Goal: Information Seeking & Learning: Check status

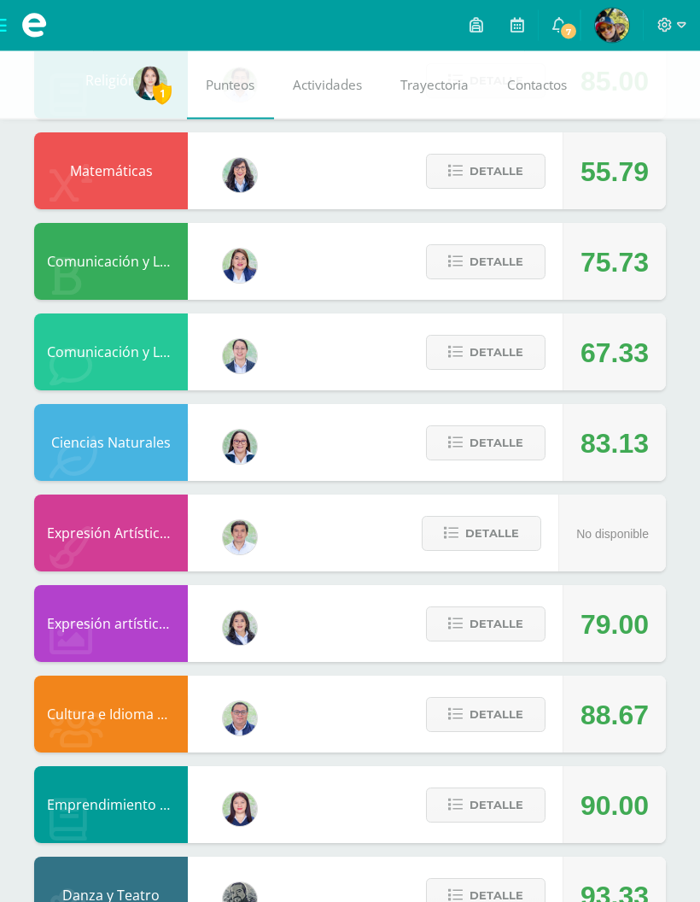
scroll to position [781, 0]
click at [456, 443] on icon at bounding box center [455, 443] width 15 height 15
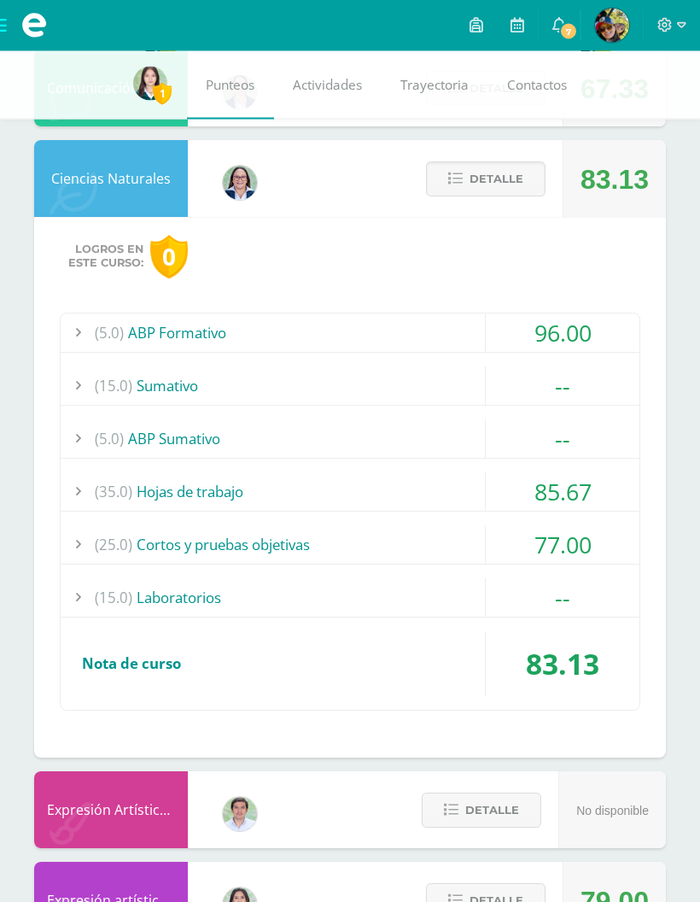
scroll to position [1046, 0]
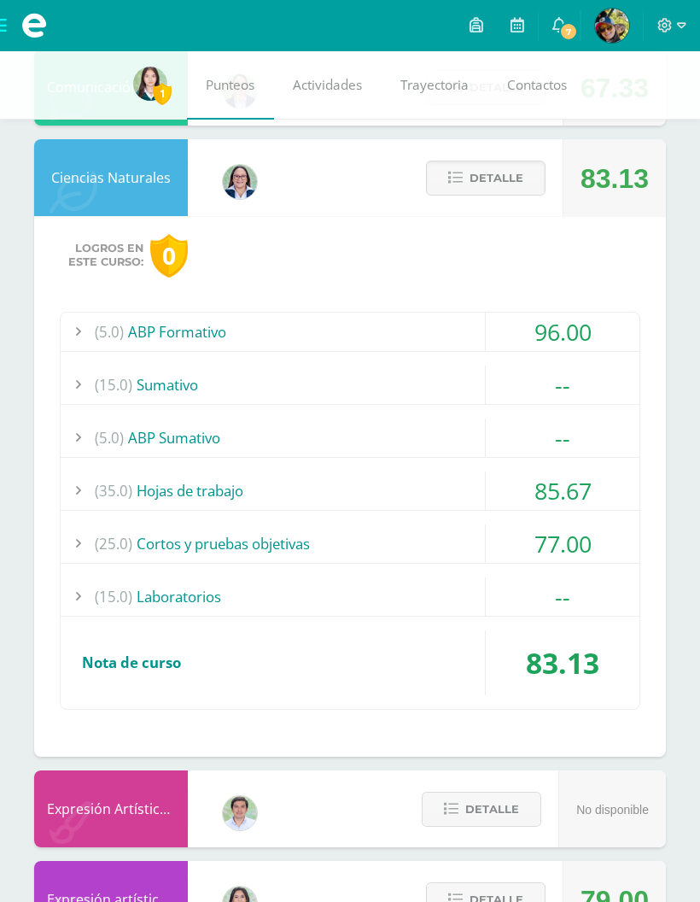
click at [516, 191] on span "Detalle" at bounding box center [497, 178] width 54 height 32
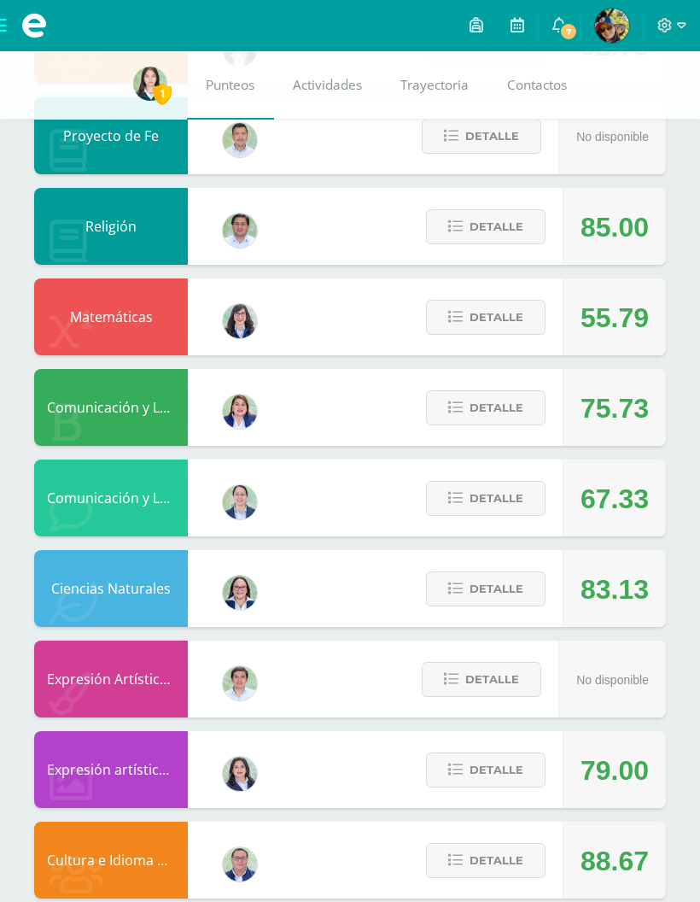
scroll to position [633, 0]
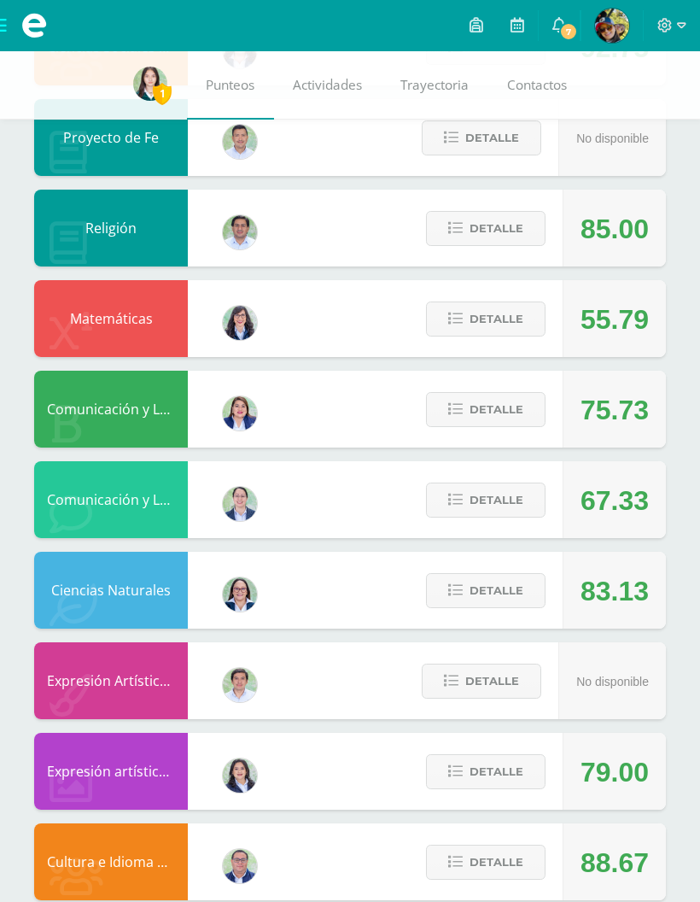
click at [509, 398] on span "Detalle" at bounding box center [497, 410] width 54 height 32
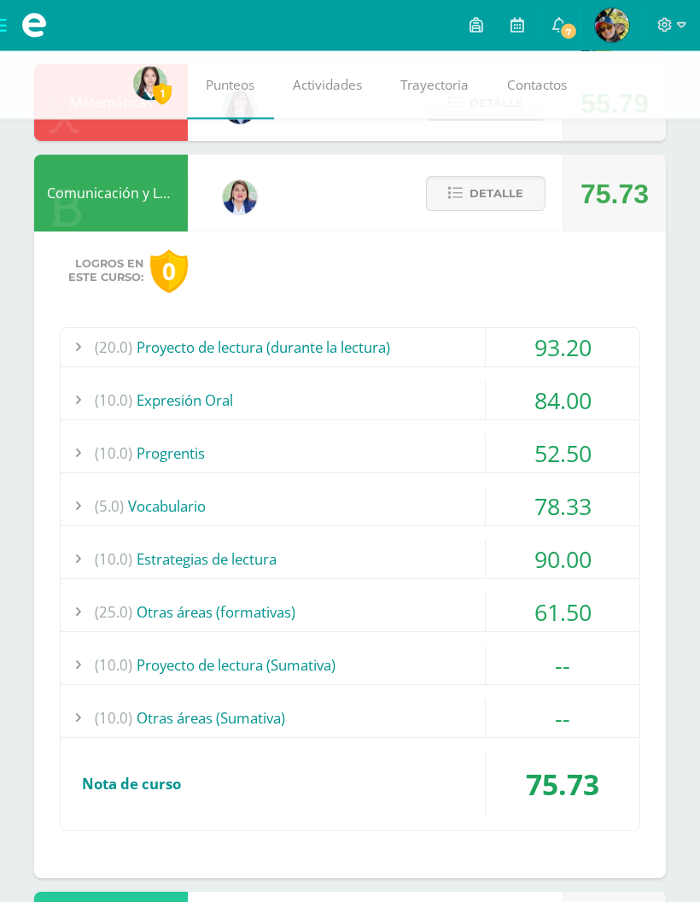
scroll to position [875, 0]
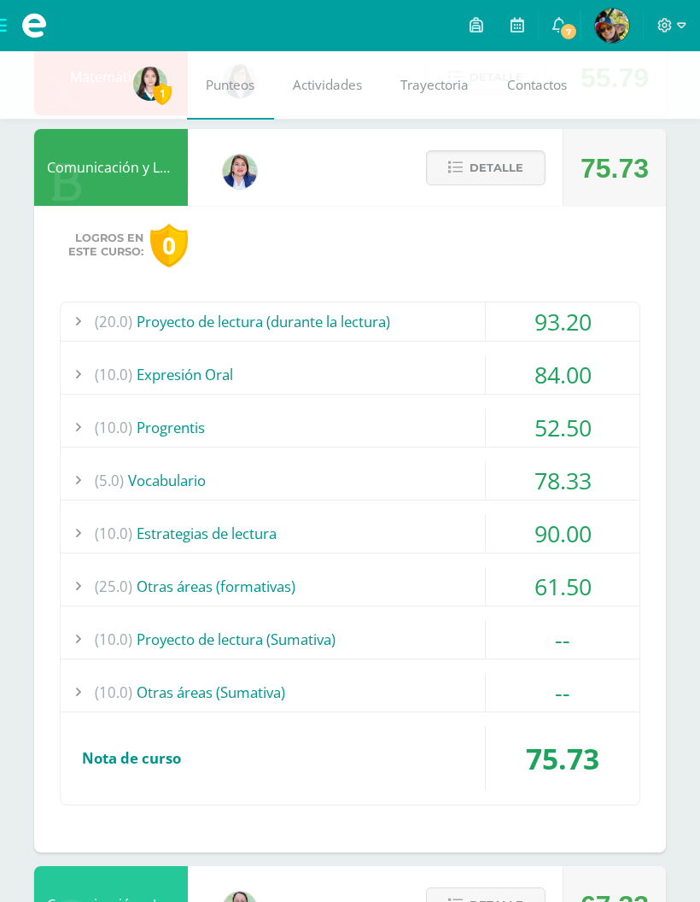
click at [420, 647] on div "(10.0) Proyecto de lectura (Sumativa)" at bounding box center [350, 639] width 579 height 38
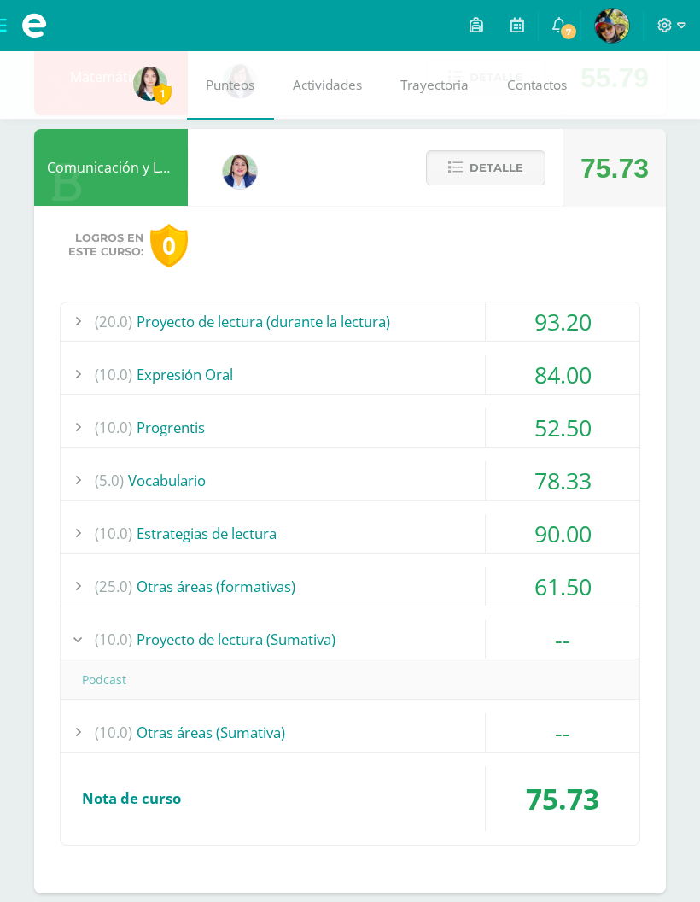
click at [424, 653] on div "(10.0) Proyecto de lectura (Sumativa)" at bounding box center [350, 639] width 579 height 38
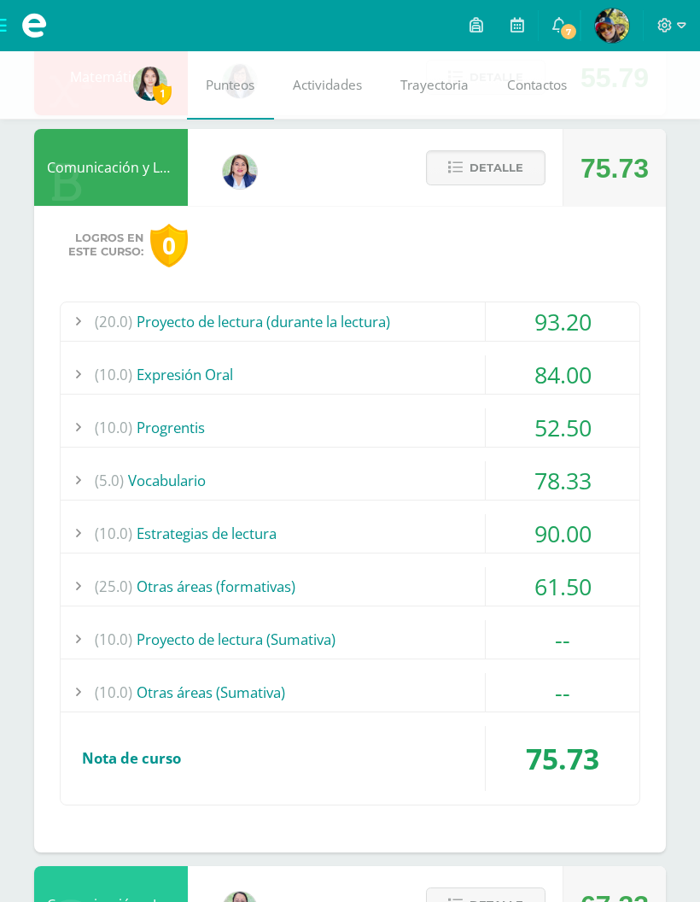
click at [490, 167] on span "Detalle" at bounding box center [497, 168] width 54 height 32
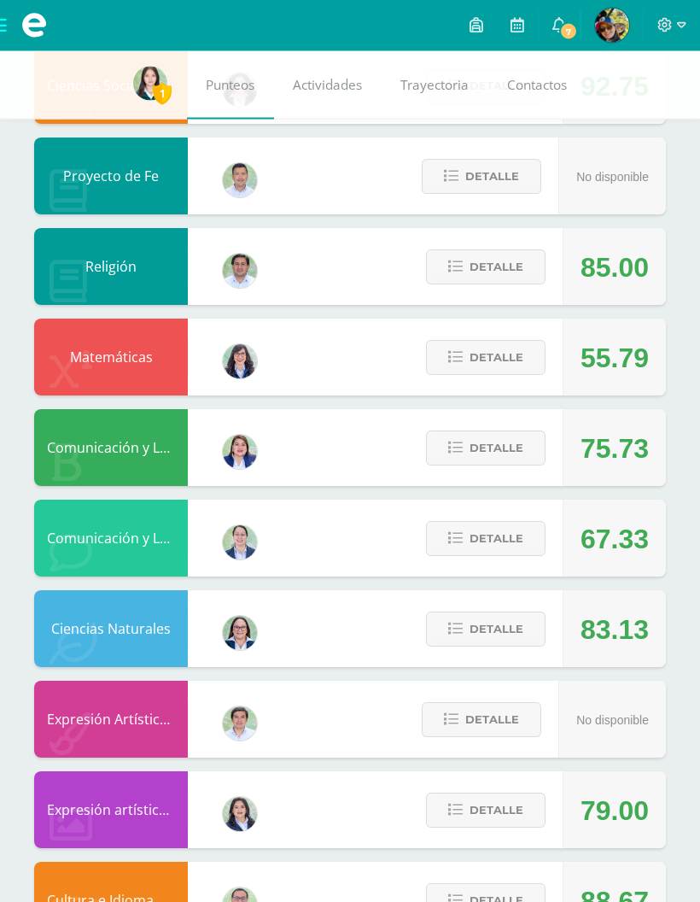
scroll to position [589, 0]
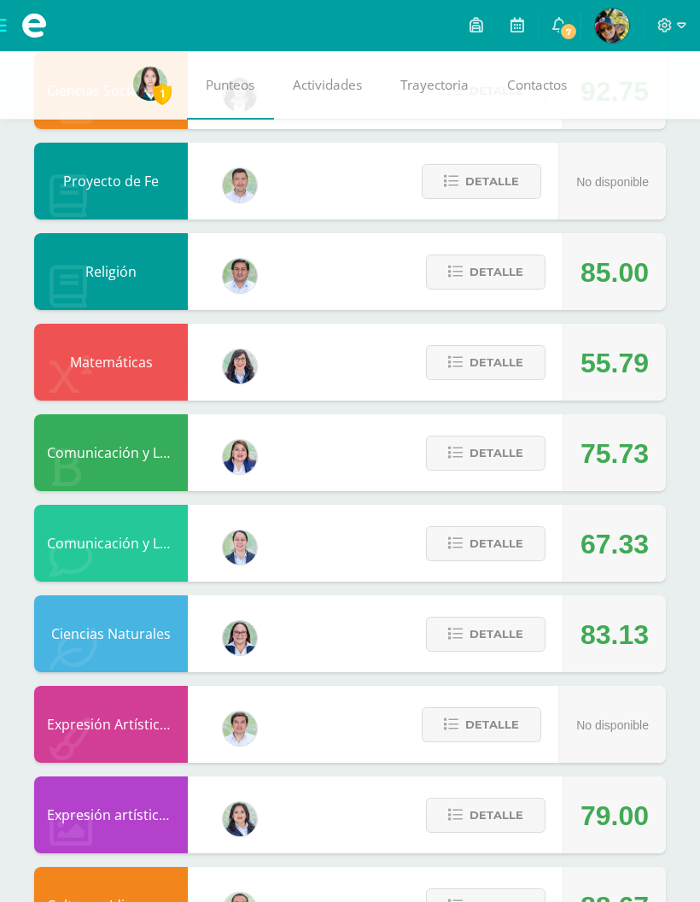
click at [513, 371] on span "Detalle" at bounding box center [497, 363] width 54 height 32
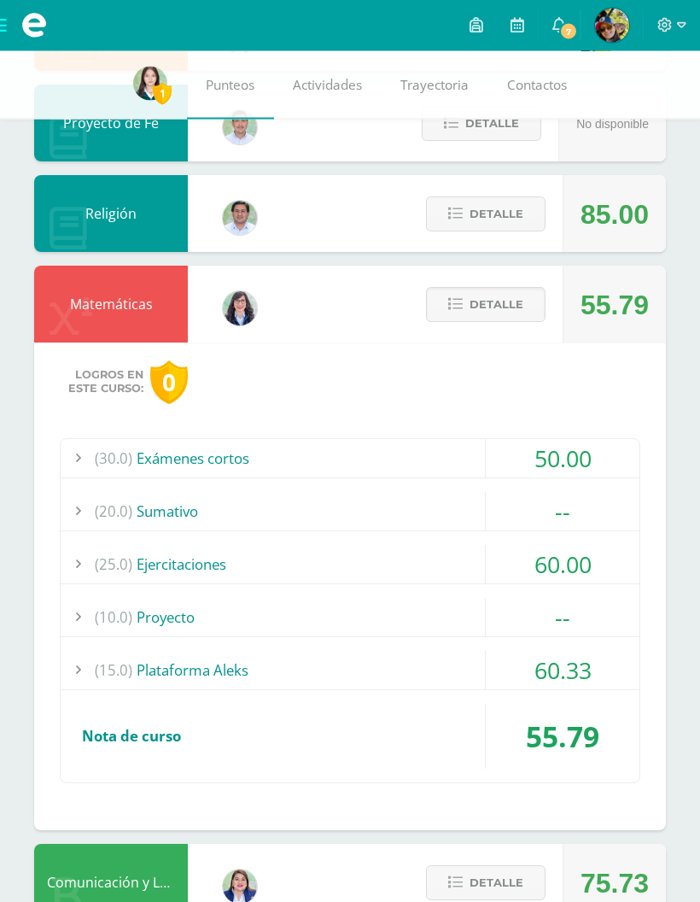
scroll to position [648, 0]
click at [488, 531] on div "(20.0) [GEOGRAPHIC_DATA] --" at bounding box center [350, 511] width 579 height 39
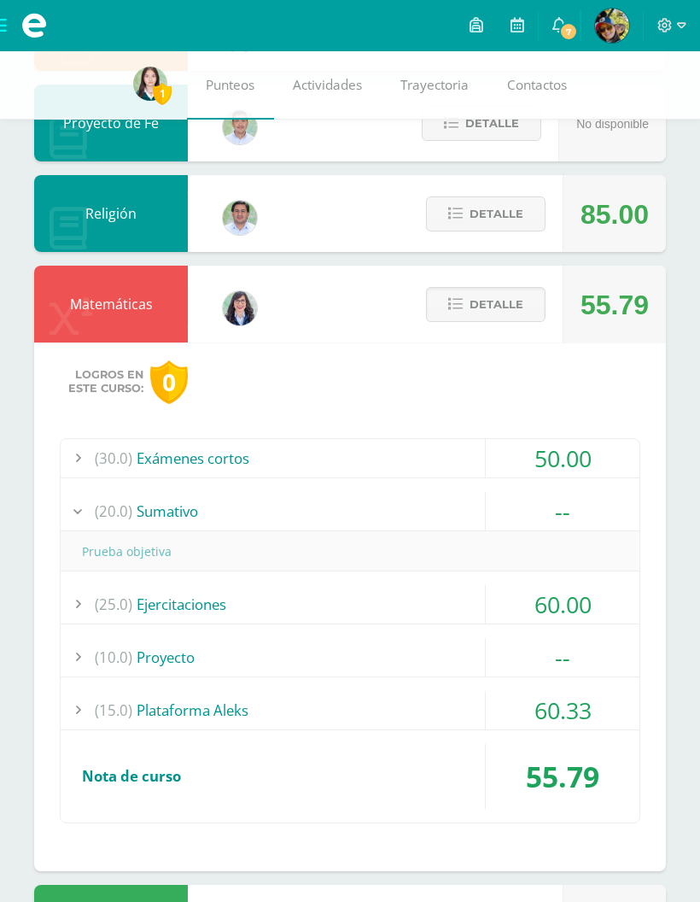
click at [486, 501] on div "--" at bounding box center [563, 511] width 154 height 38
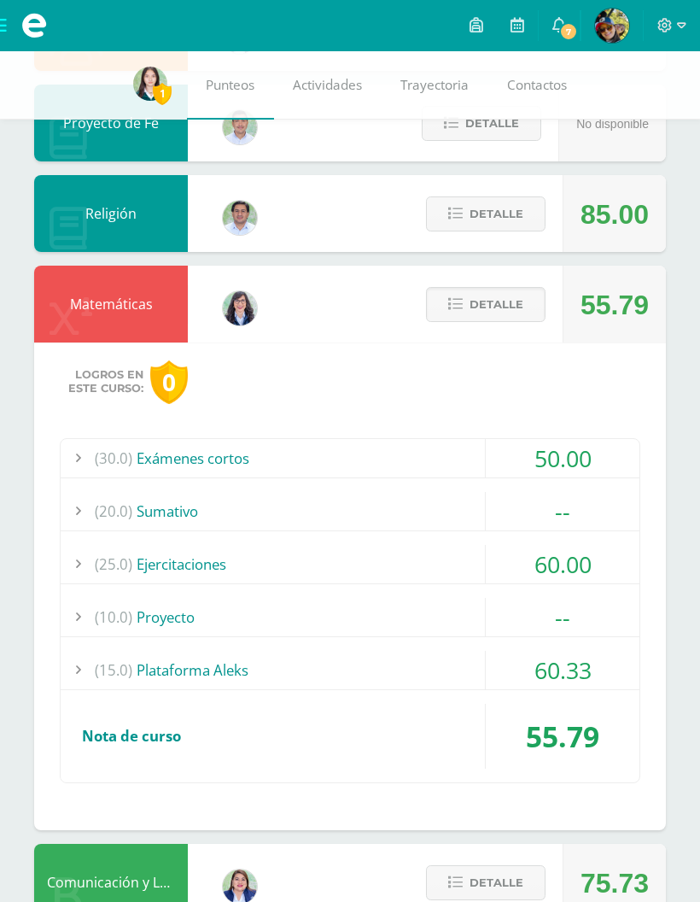
click at [496, 311] on span "Detalle" at bounding box center [497, 305] width 54 height 32
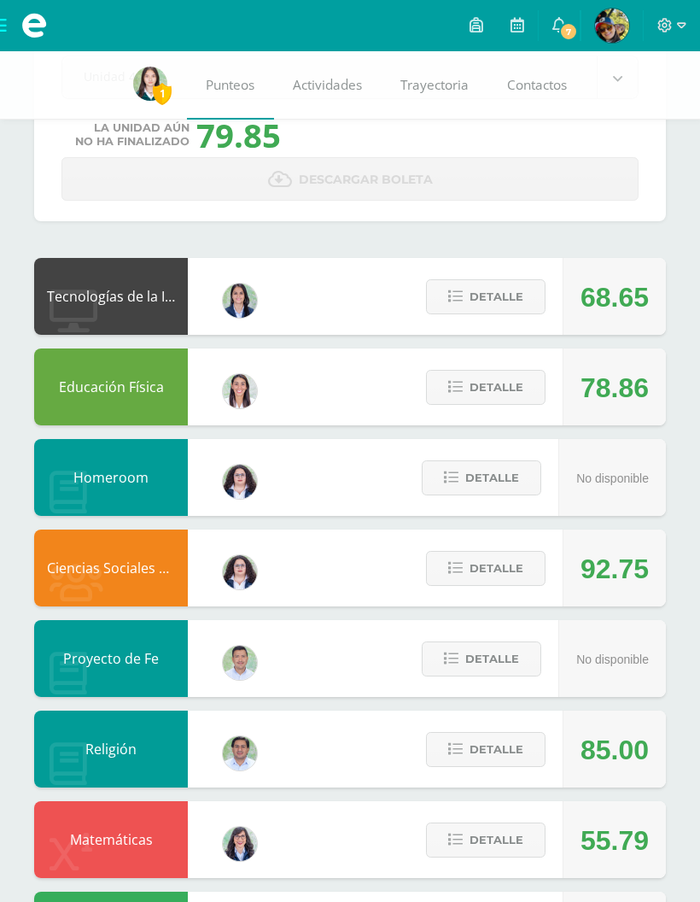
scroll to position [86, 0]
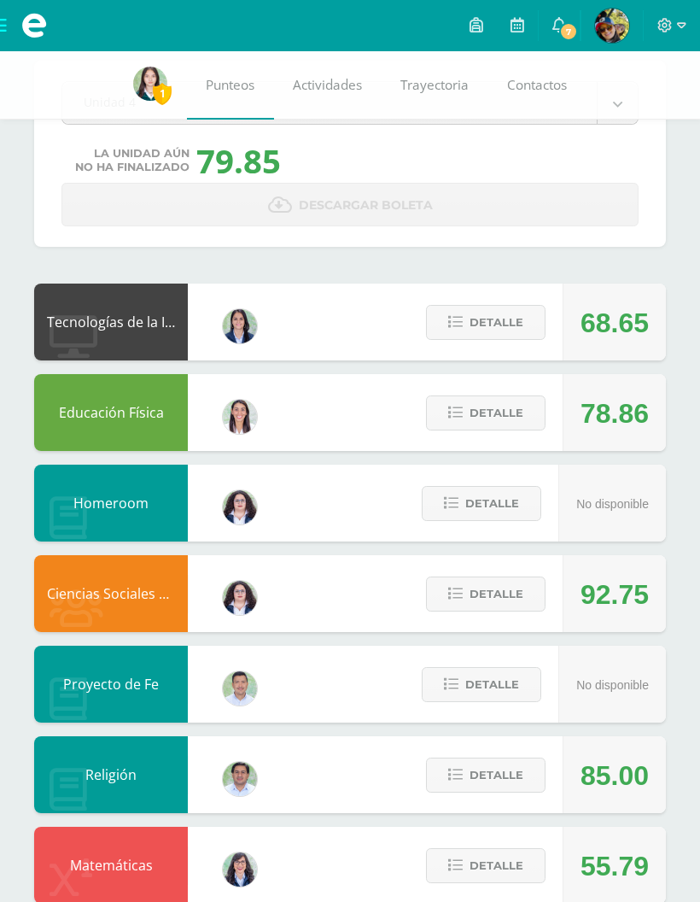
click at [507, 413] on span "Detalle" at bounding box center [497, 413] width 54 height 32
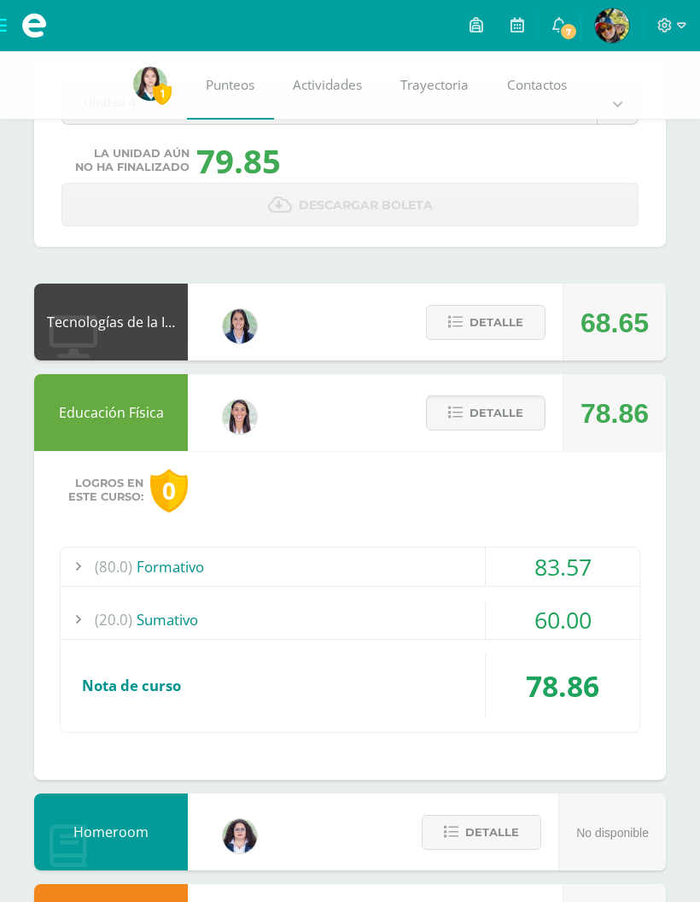
click at [451, 620] on div "(20.0) [GEOGRAPHIC_DATA]" at bounding box center [350, 620] width 579 height 38
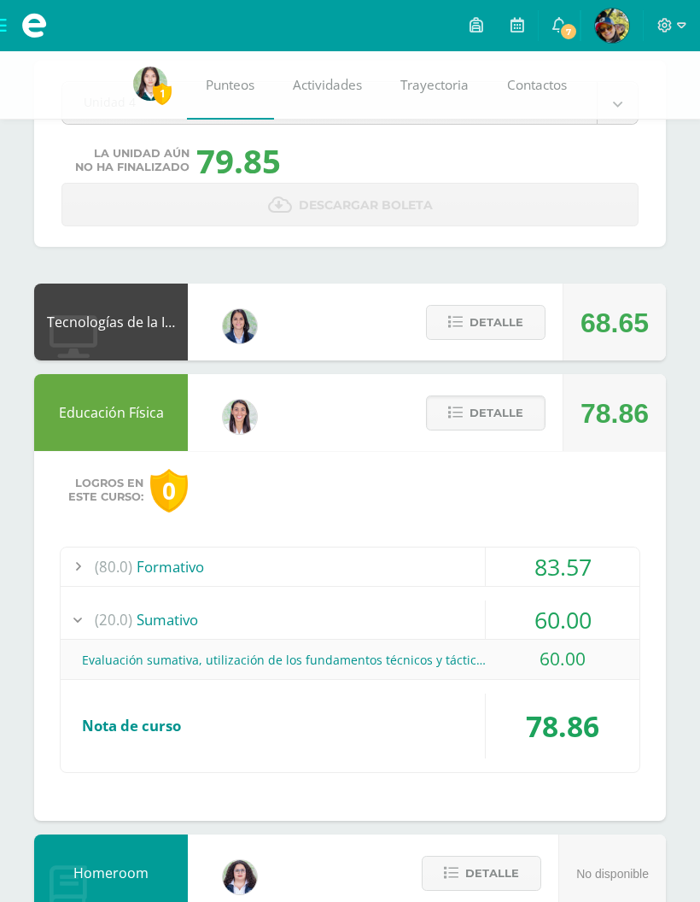
click at [464, 616] on div "(20.0) [GEOGRAPHIC_DATA]" at bounding box center [350, 620] width 579 height 38
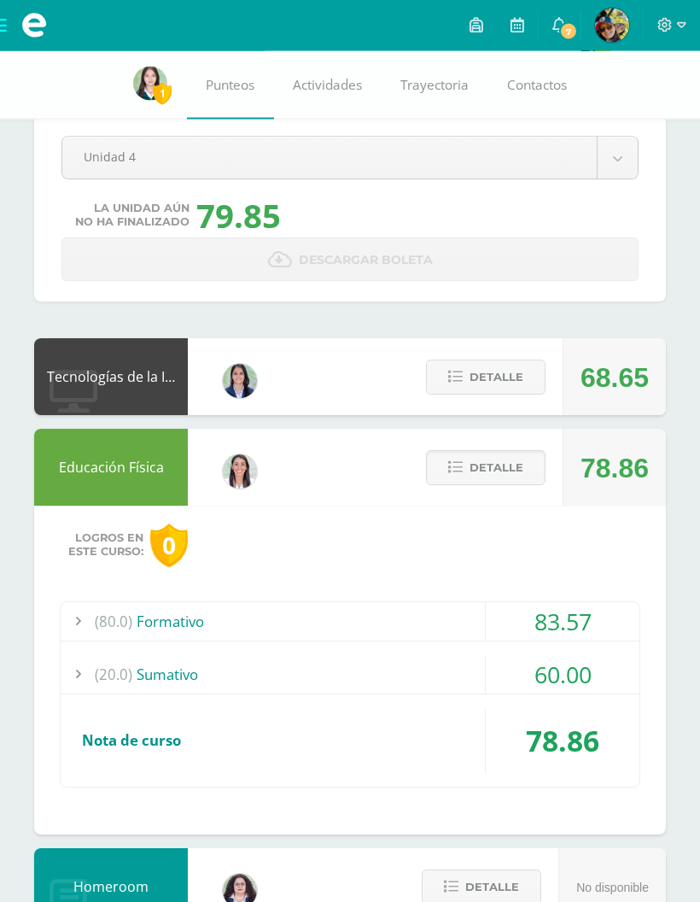
scroll to position [21, 0]
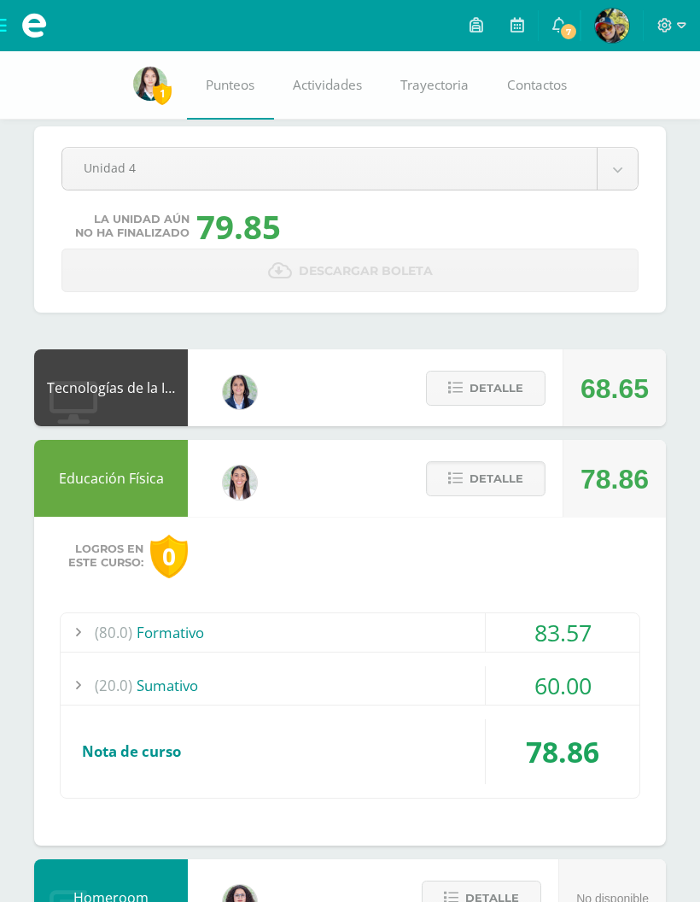
click at [476, 491] on span "Detalle" at bounding box center [497, 479] width 54 height 32
